Goal: Transaction & Acquisition: Book appointment/travel/reservation

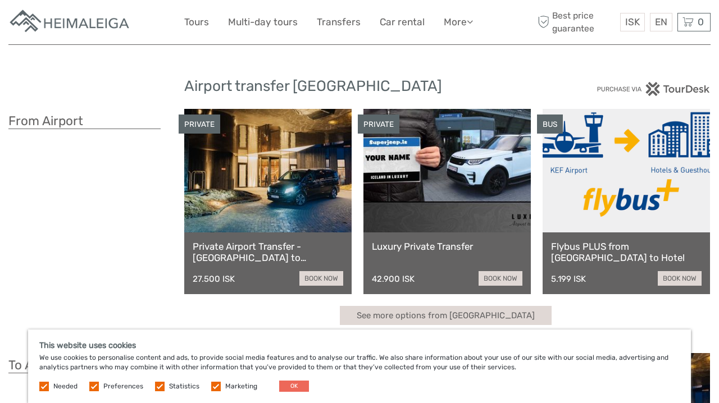
click at [302, 385] on button "OK" at bounding box center [294, 386] width 30 height 11
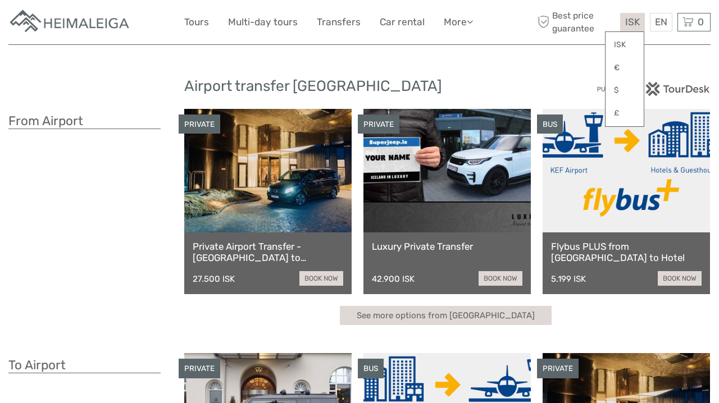
click at [628, 22] on span "ISK" at bounding box center [632, 21] width 15 height 11
click at [621, 72] on link "€" at bounding box center [625, 68] width 38 height 20
click at [507, 62] on div "Airport transfer Iceland From Airport PRIVATE Private Airport Transfer - Keflav…" at bounding box center [359, 335] width 702 height 671
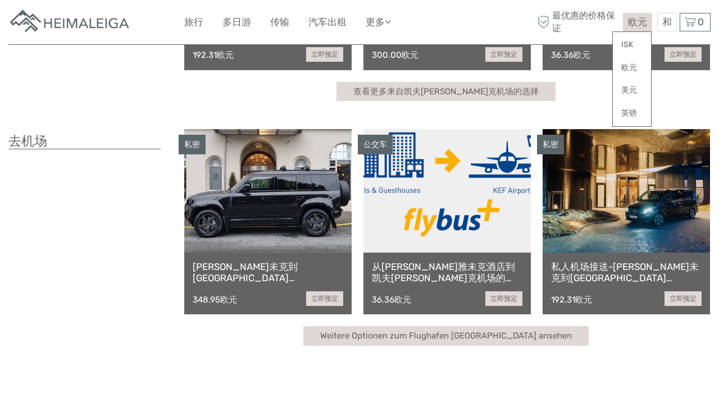
scroll to position [211, 0]
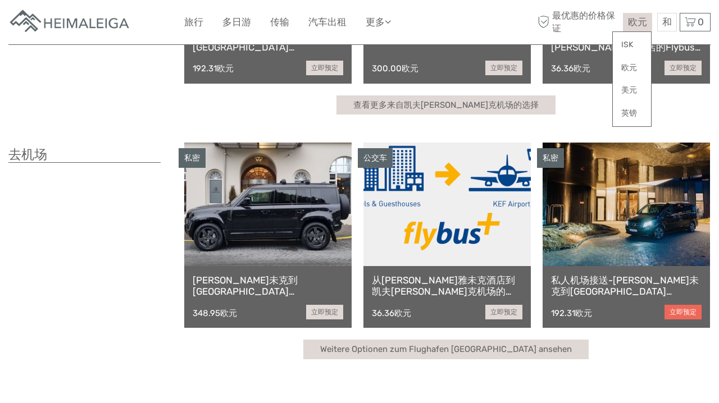
click at [674, 308] on link "立即预定" at bounding box center [683, 312] width 37 height 15
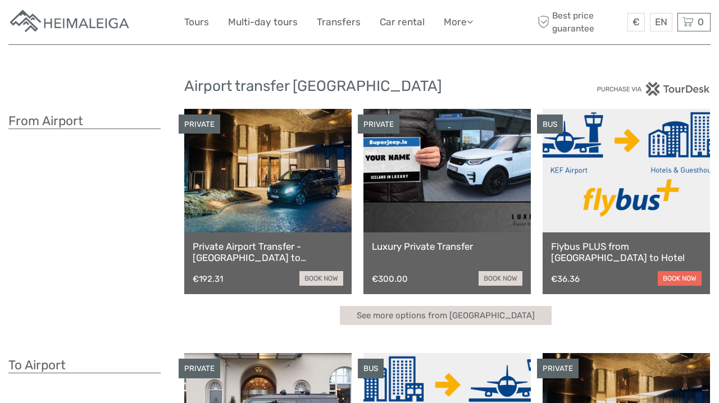
click at [682, 279] on link "book now" at bounding box center [680, 278] width 44 height 15
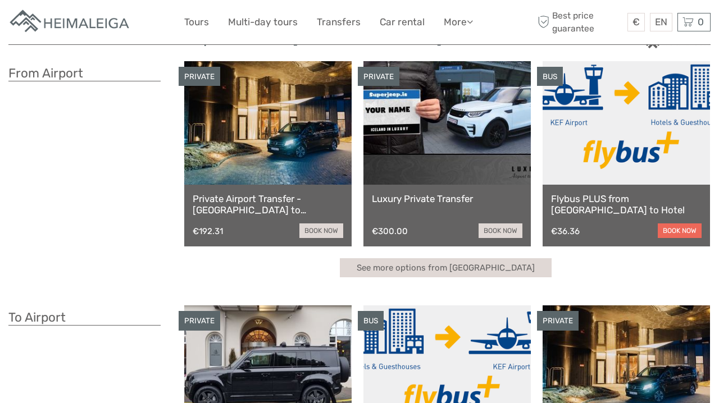
scroll to position [48, 0]
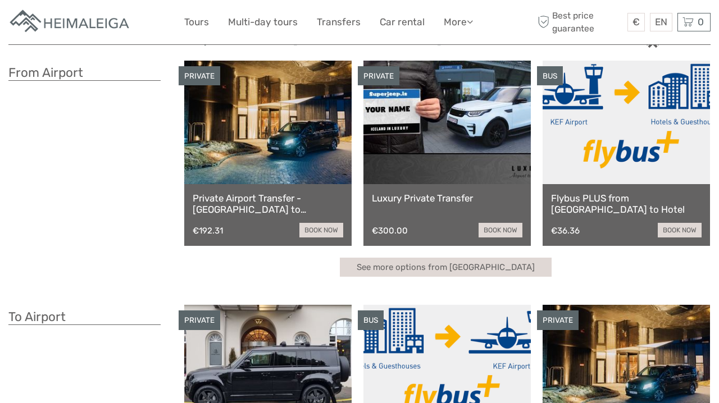
click at [620, 143] on link at bounding box center [626, 123] width 167 height 124
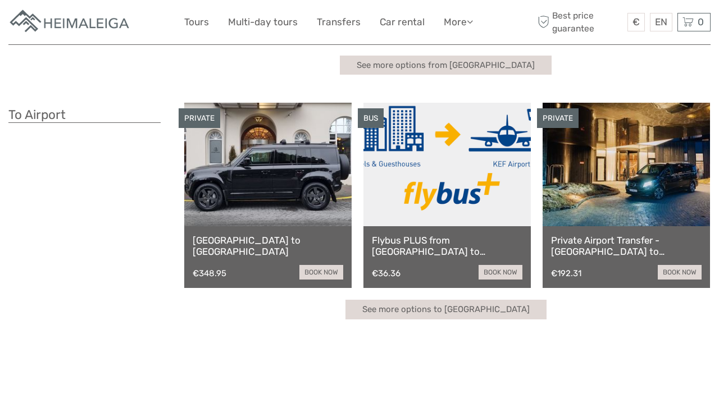
scroll to position [210, 0]
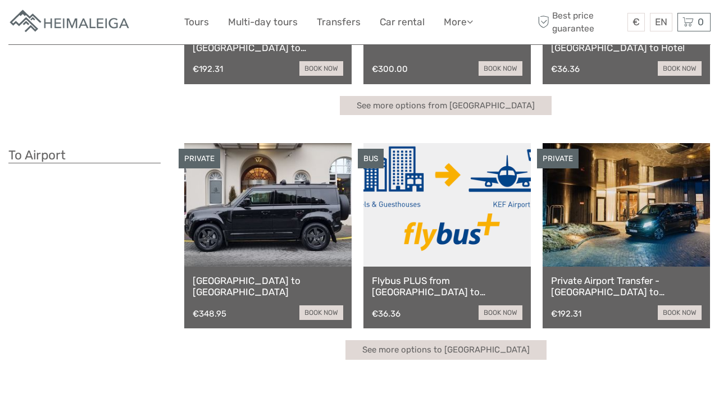
click at [654, 219] on link at bounding box center [626, 205] width 167 height 124
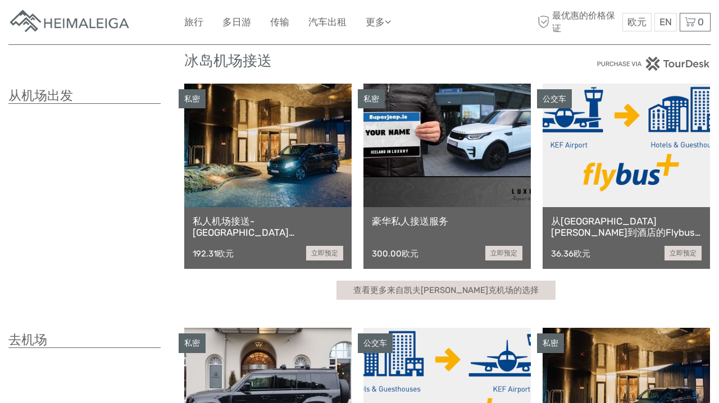
scroll to position [11, 0]
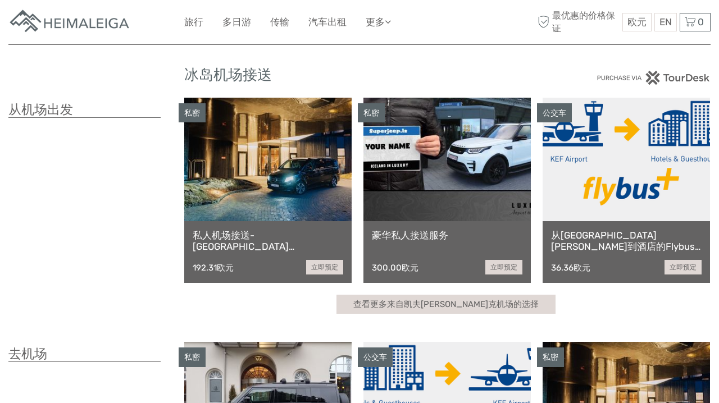
click at [608, 196] on link at bounding box center [626, 160] width 167 height 124
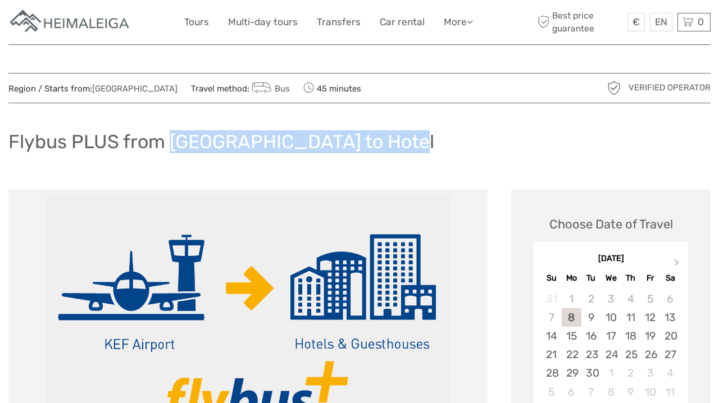
drag, startPoint x: 173, startPoint y: 138, endPoint x: 384, endPoint y: 133, distance: 210.8
click at [384, 133] on div "Flybus PLUS from [GEOGRAPHIC_DATA] to Hotel" at bounding box center [359, 146] width 702 height 41
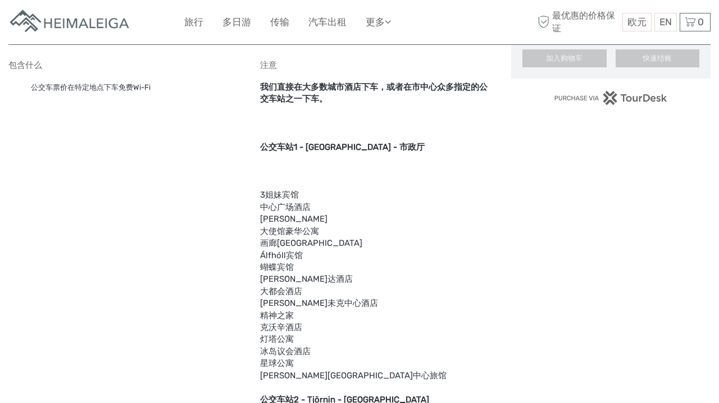
scroll to position [782, 0]
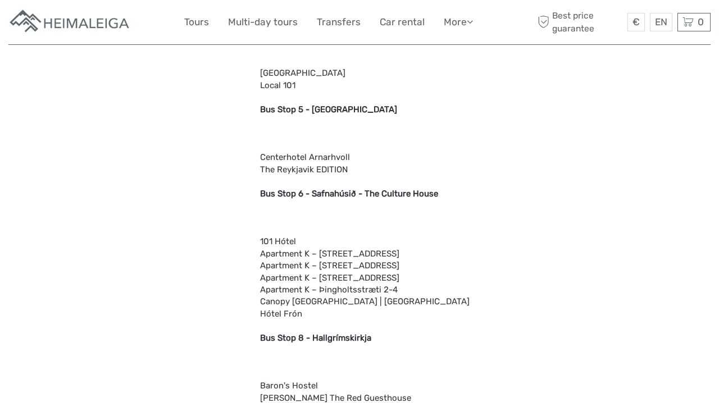
scroll to position [1294, 0]
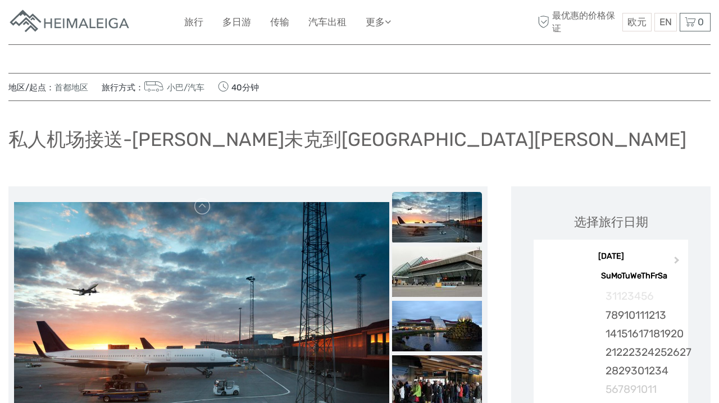
click at [129, 25] on img at bounding box center [70, 22] width 124 height 28
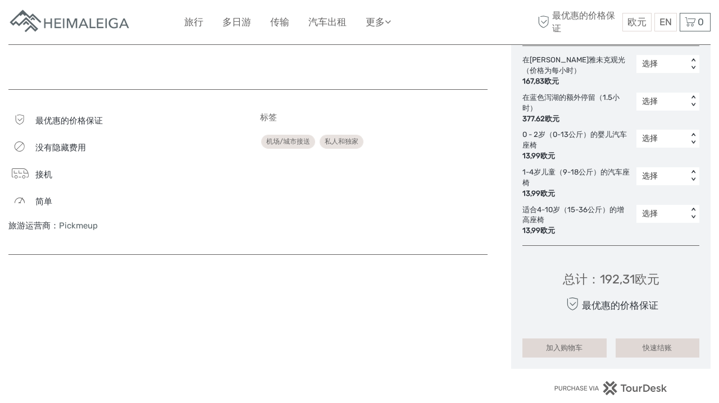
scroll to position [665, 0]
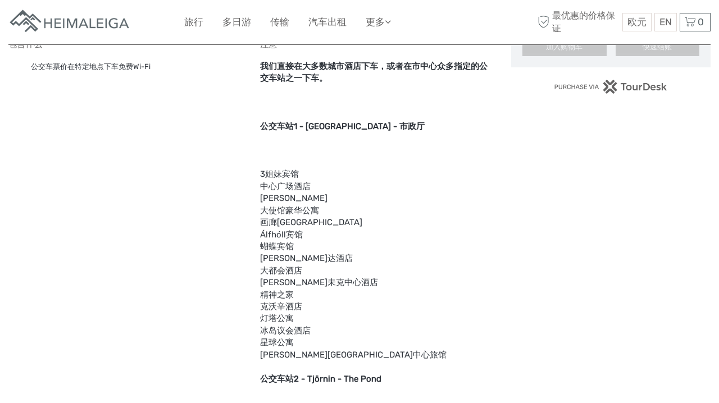
scroll to position [802, 0]
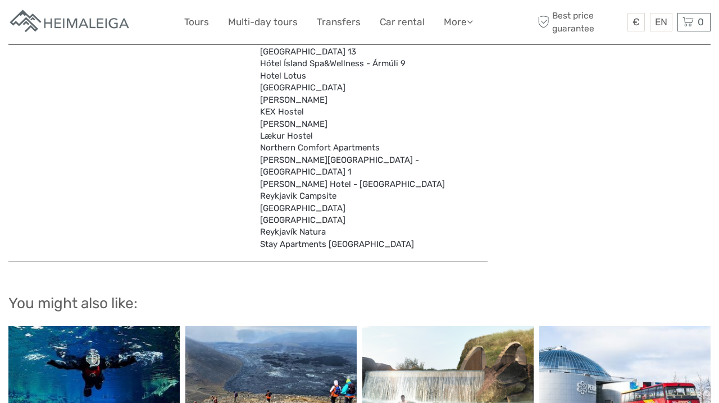
scroll to position [3601, 0]
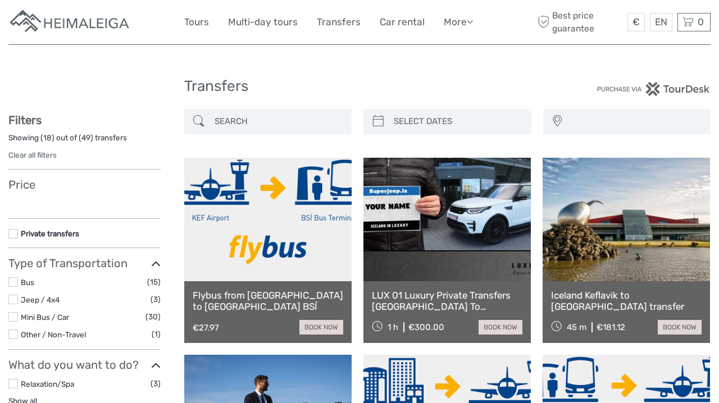
select select
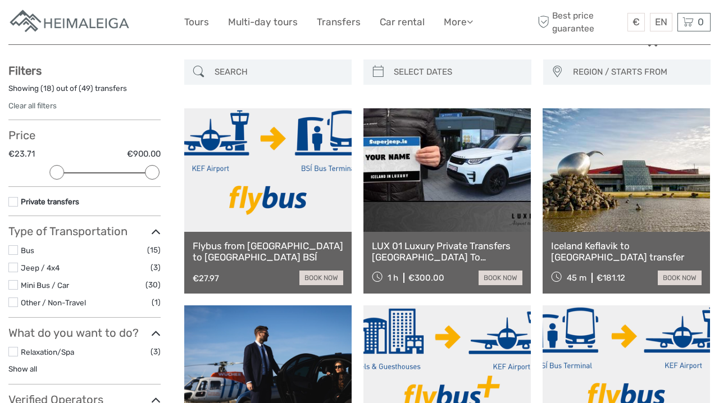
scroll to position [51, 0]
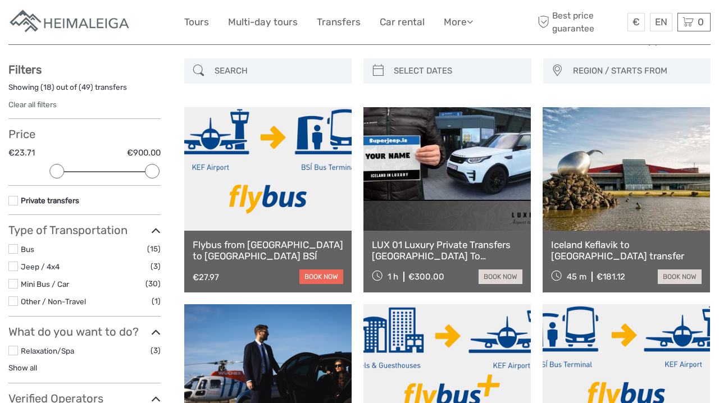
click at [328, 273] on link "book now" at bounding box center [322, 277] width 44 height 15
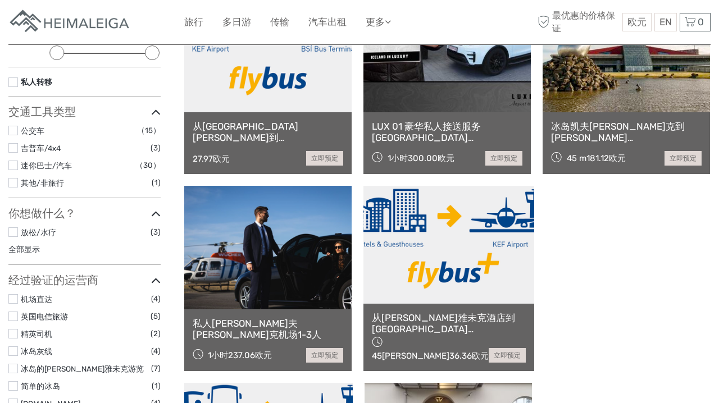
scroll to position [170, 0]
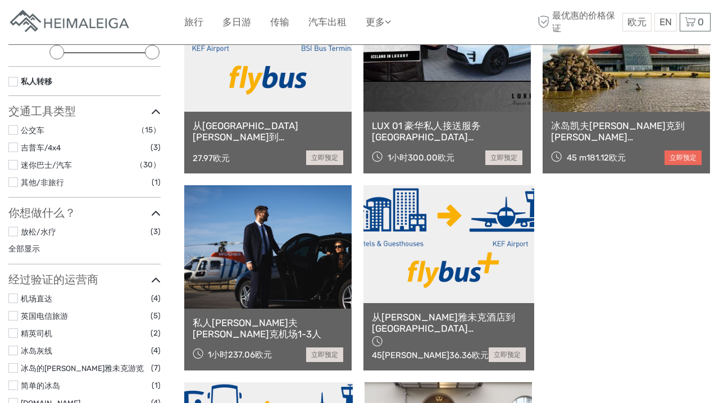
click at [677, 163] on link "立即预定" at bounding box center [683, 158] width 37 height 15
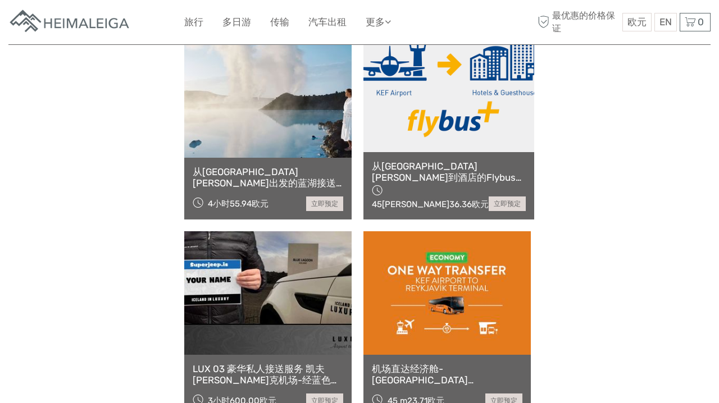
scroll to position [713, 0]
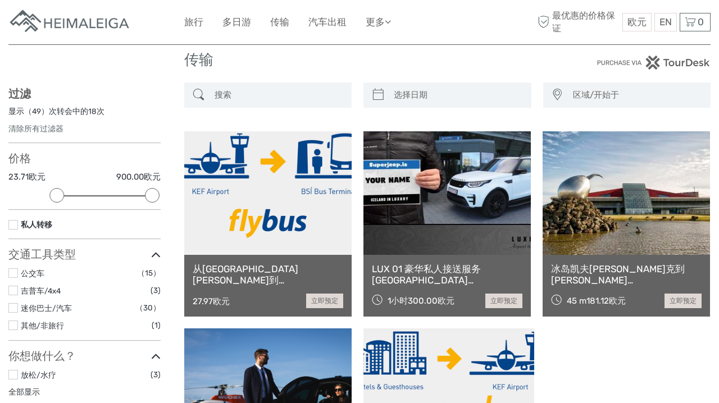
scroll to position [29, 0]
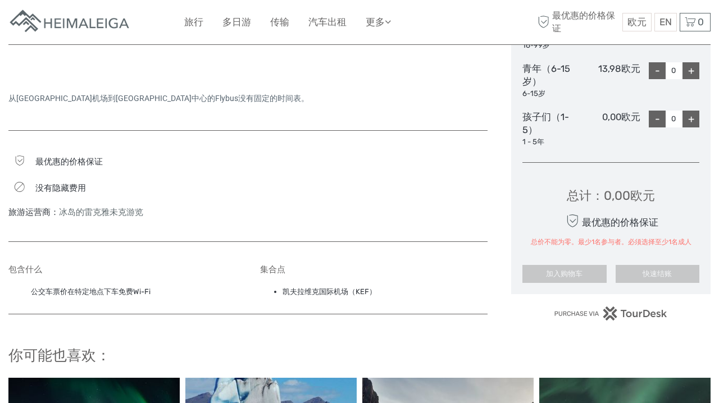
scroll to position [583, 0]
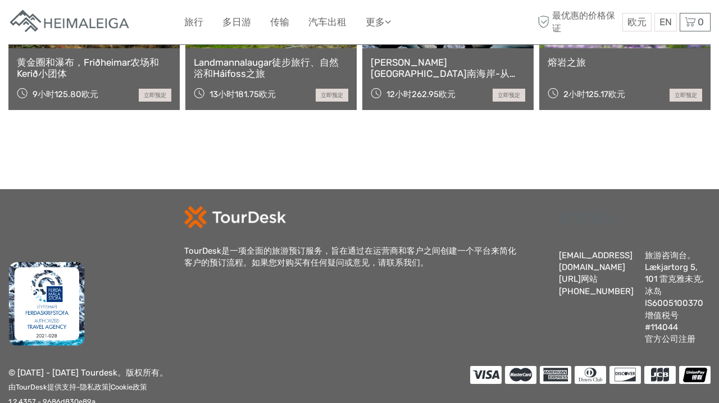
scroll to position [964, 0]
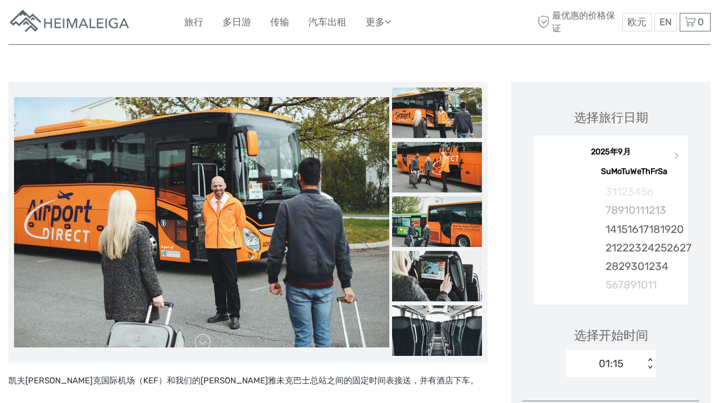
scroll to position [115, 0]
